Goal: Information Seeking & Learning: Check status

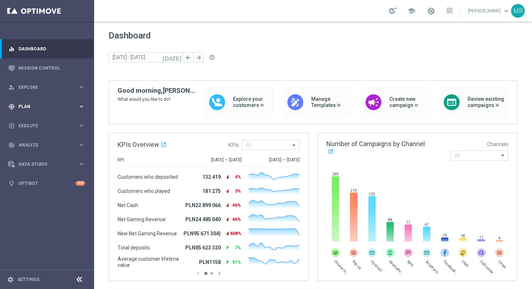
click at [39, 105] on span "Plan" at bounding box center [48, 106] width 60 height 4
click at [67, 103] on div "gps_fixed Plan" at bounding box center [43, 106] width 70 height 7
click at [51, 87] on span "Explore" at bounding box center [48, 87] width 60 height 4
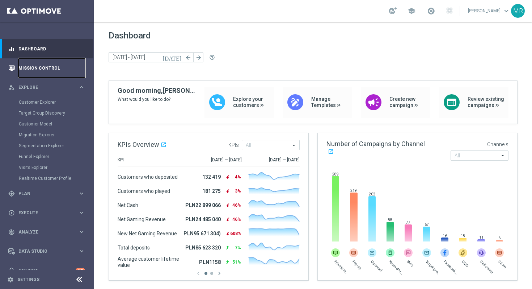
click at [62, 67] on link "Mission Control" at bounding box center [51, 67] width 67 height 19
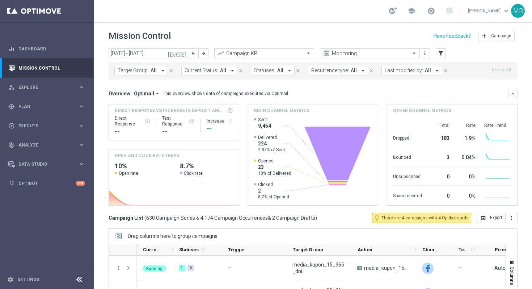
click at [163, 71] on icon "arrow_drop_down" at bounding box center [163, 70] width 7 height 7
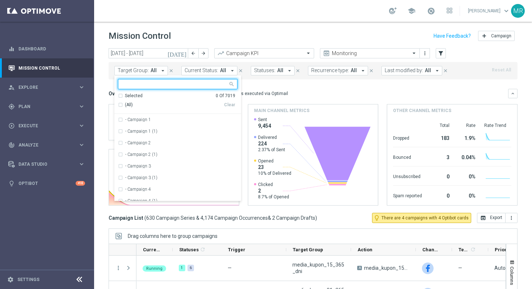
click at [158, 84] on input "text" at bounding box center [175, 84] width 106 height 6
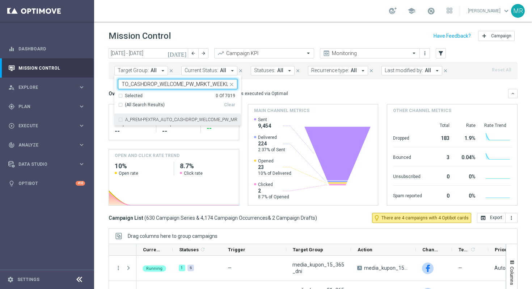
click at [137, 120] on label "A_PREM-PEXTRA_AUTO_CASHDROP_WELCOME_PW_MRKT_WEEKLY" at bounding box center [181, 119] width 112 height 4
click at [207, 83] on input "A_PREM-PEXTRA_AUTO_CASHDROP_WELCOME_PW_MRKT_WEEKLY" at bounding box center [175, 84] width 106 height 6
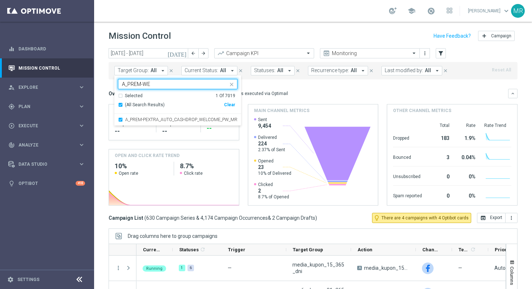
scroll to position [0, 0]
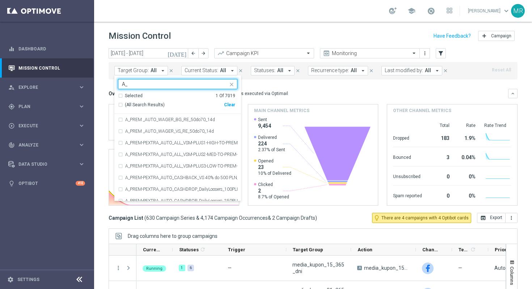
type input "A"
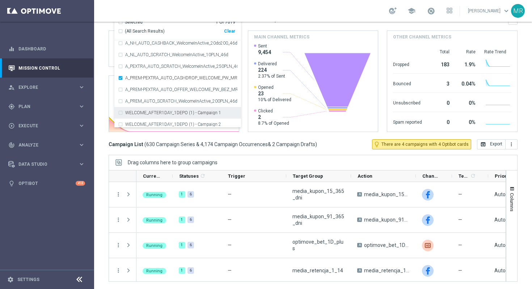
scroll to position [83, 0]
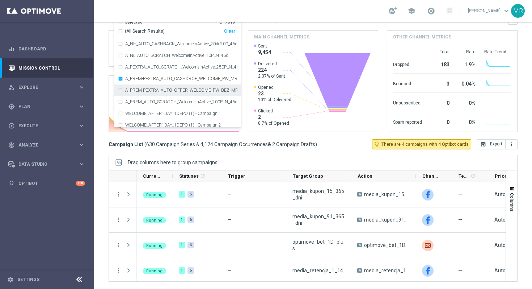
click at [122, 91] on div "A_PREM-PEXTRA_AUTO_OFFER_WELCOME_PW_BEZ_MRKT_WEEKLY" at bounding box center [177, 90] width 119 height 12
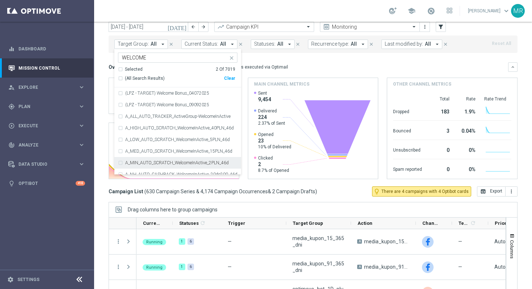
scroll to position [7, 0]
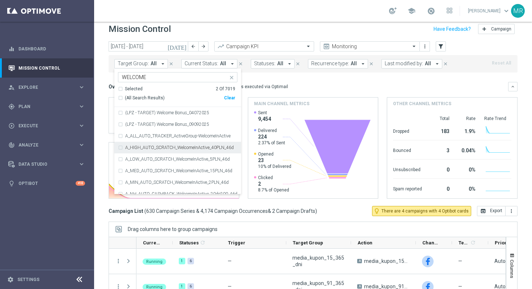
click at [151, 79] on input "WELCOME" at bounding box center [175, 77] width 106 height 6
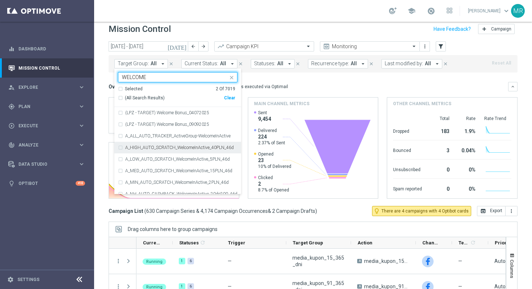
click at [151, 79] on input "WELCOME" at bounding box center [175, 77] width 106 height 6
paste input "A_PREM-PEXTRA_AUTO_CASHDROP_WELCOME_PW_MRKT_WEEKLY"
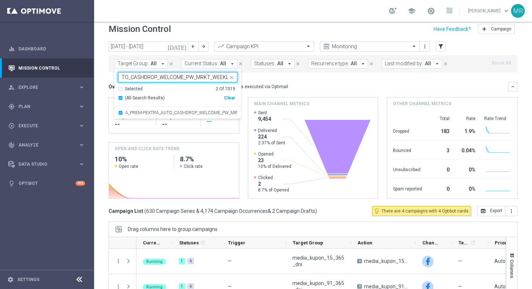
type input "A_PREM-PEXTRA_AUTO_CASHDROP_WELCOME_PW_MRKT_WEEKLY"
click at [260, 77] on mini-dashboard "Overview: Optimail arrow_drop_down This overview shows data of campaigns execut…" at bounding box center [313, 138] width 409 height 133
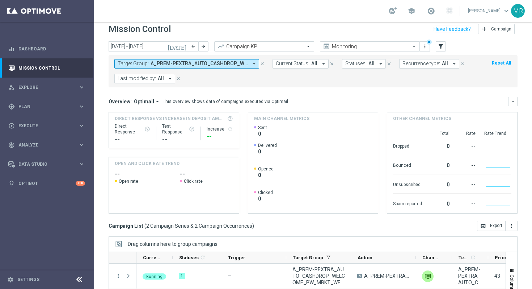
click at [228, 77] on form "Target Group: A_PREM-PEXTRA_AUTO_CASHDROP_WELCOME_PW_MRKT_WEEKLY, A_PREM-PEXTRA…" at bounding box center [296, 71] width 365 height 24
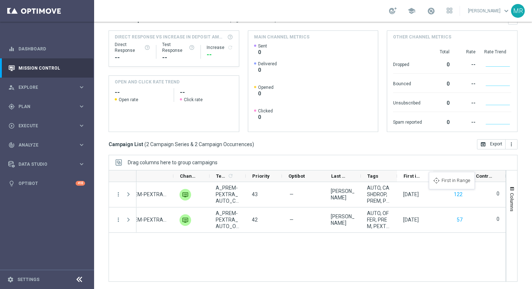
drag, startPoint x: 423, startPoint y: 176, endPoint x: 432, endPoint y: 179, distance: 9.8
drag, startPoint x: 432, startPoint y: 175, endPoint x: 458, endPoint y: 175, distance: 26.1
click at [458, 175] on div at bounding box center [459, 175] width 3 height 11
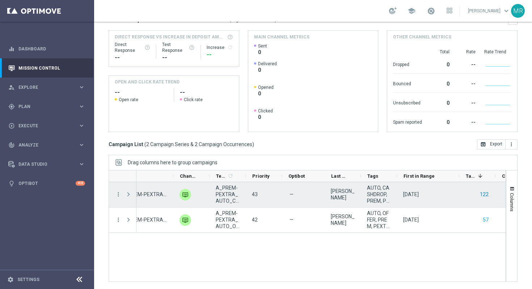
click at [486, 193] on button "122" at bounding box center [484, 194] width 10 height 9
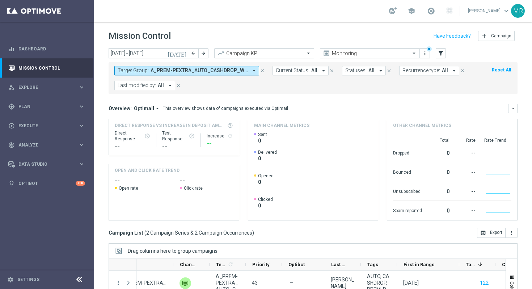
click at [240, 102] on mini-dashboard "Overview: Optimail arrow_drop_down This overview shows data of campaigns execut…" at bounding box center [313, 160] width 409 height 133
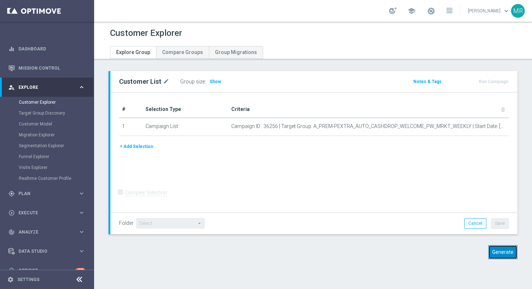
click at [504, 255] on button "Generate" at bounding box center [503, 252] width 29 height 14
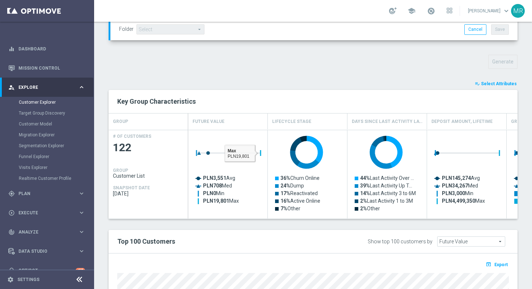
scroll to position [389, 0]
